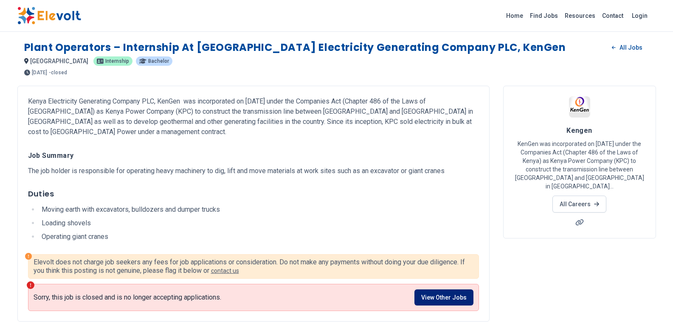
click at [438, 291] on link "View Other Jobs" at bounding box center [444, 298] width 59 height 16
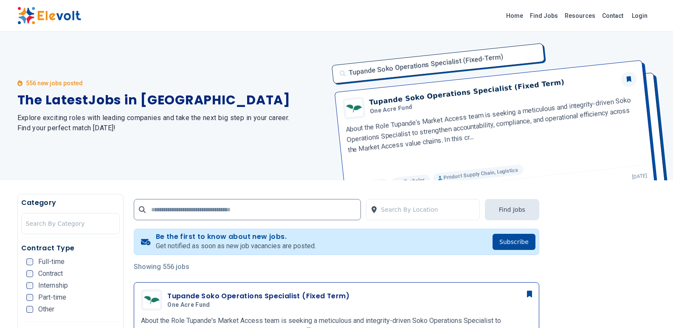
scroll to position [114, 0]
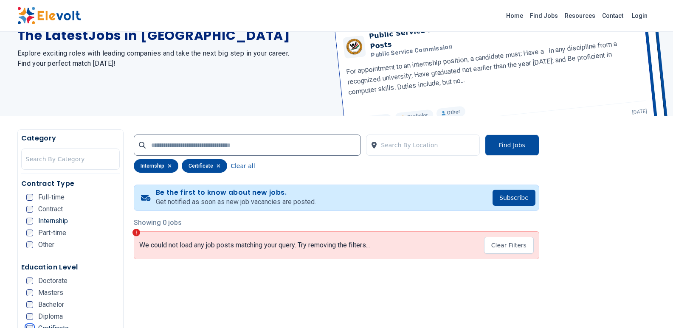
scroll to position [2, 0]
